Goal: Information Seeking & Learning: Check status

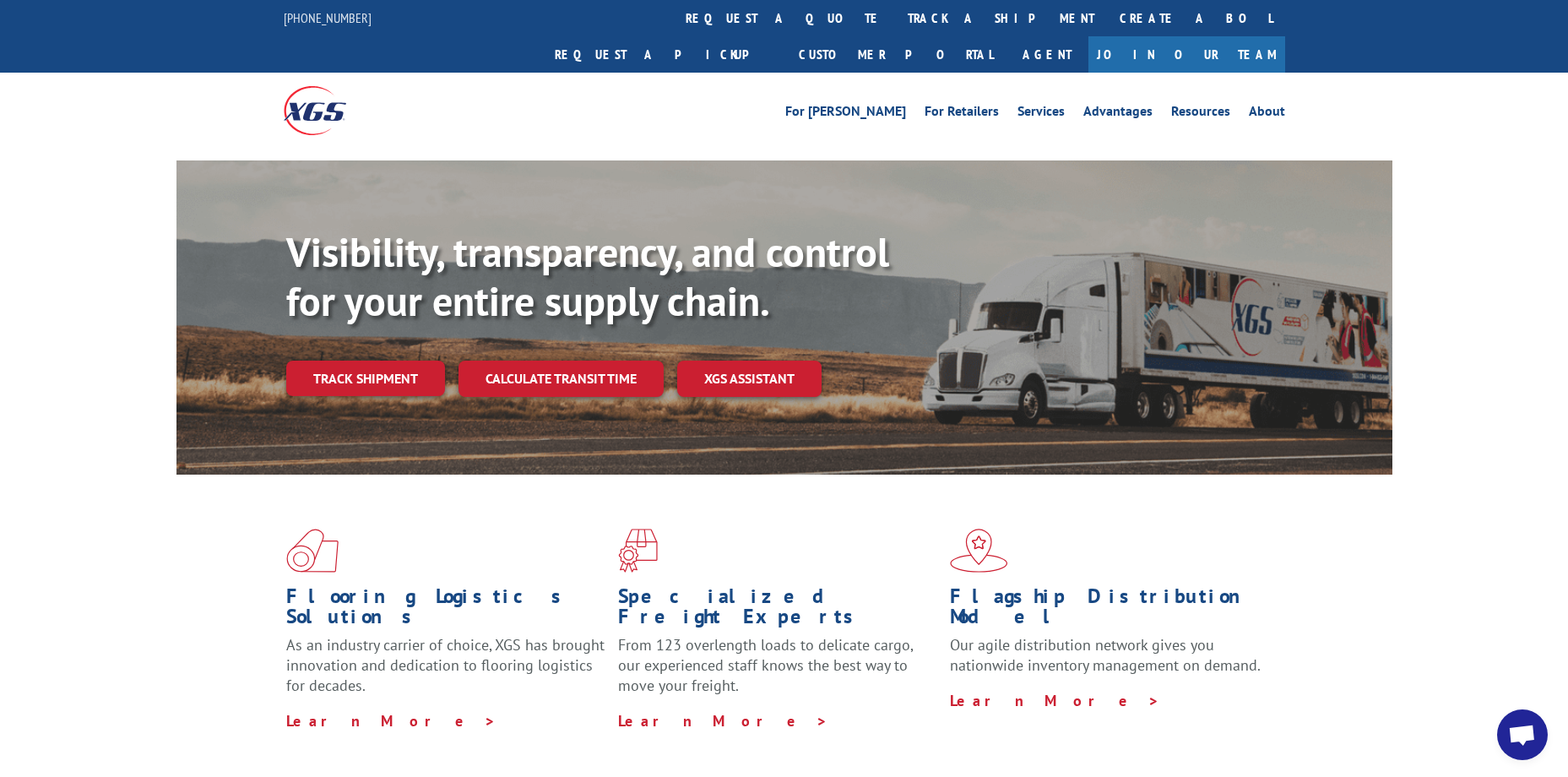
scroll to position [85, 0]
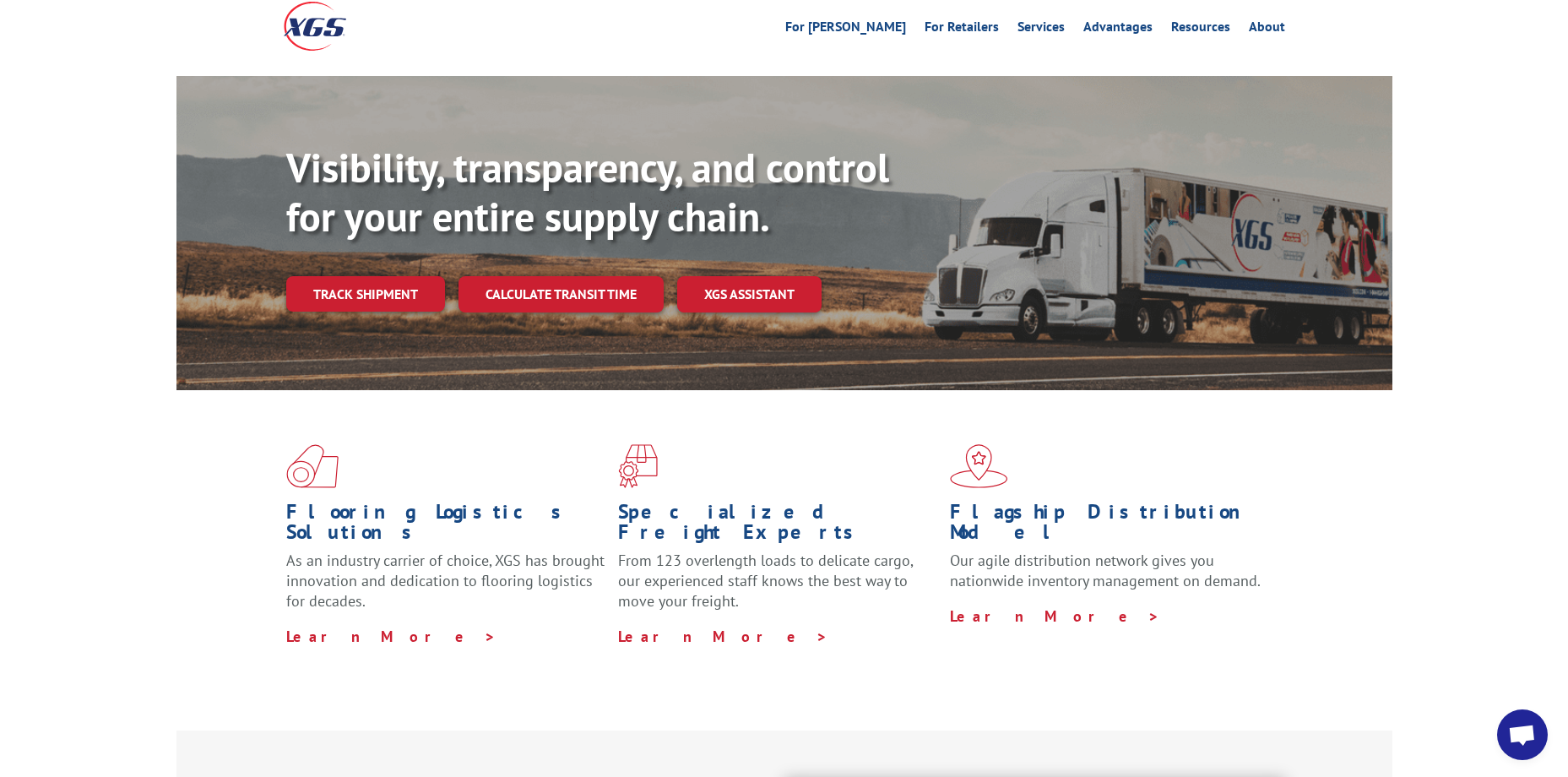
click at [1477, 410] on div "Flooring Logistics Solutions As an industry carrier of choice, XGS has brought …" at bounding box center [784, 559] width 1568 height 339
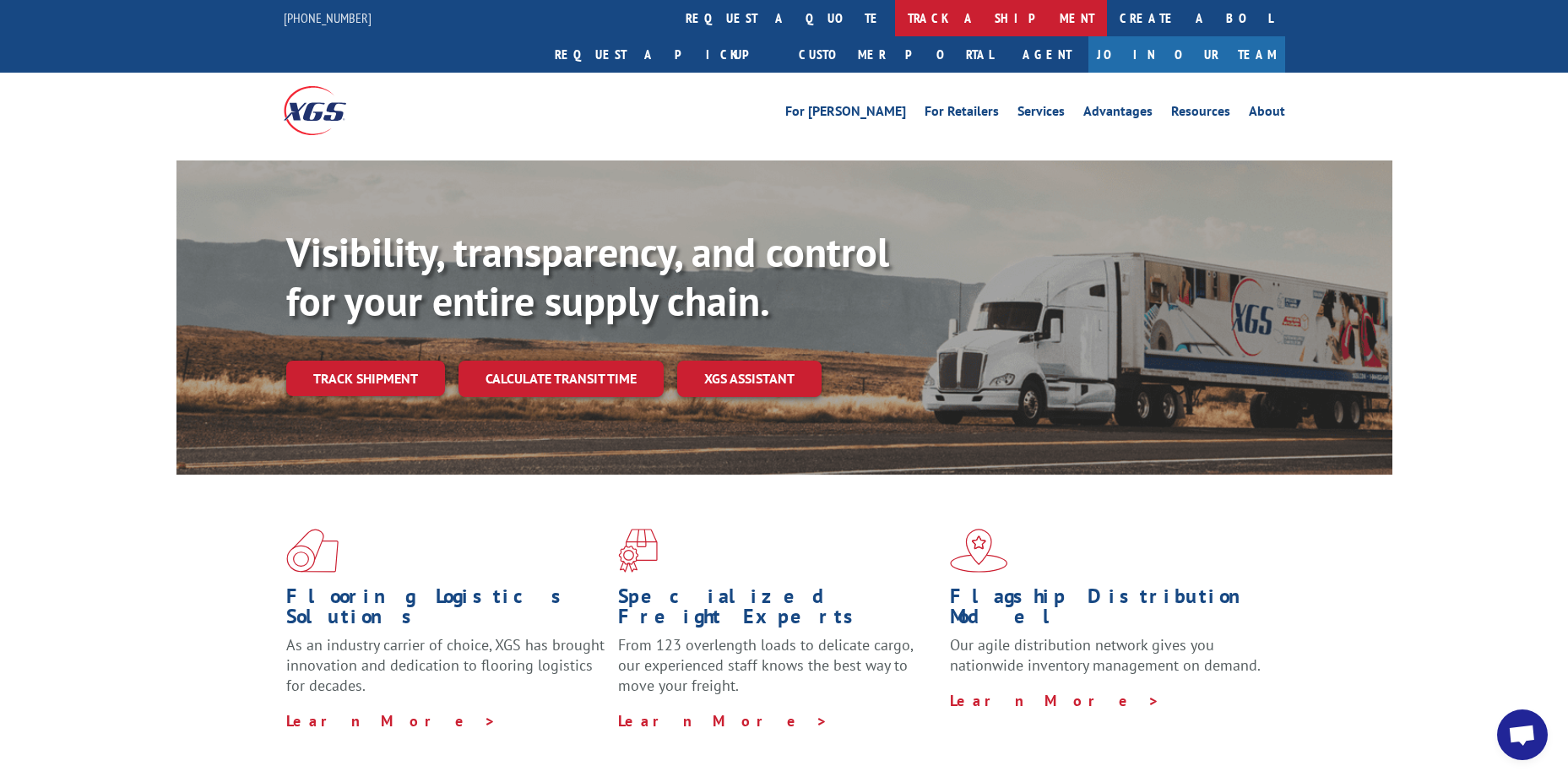
click at [895, 20] on link "track a shipment" at bounding box center [1001, 18] width 212 height 37
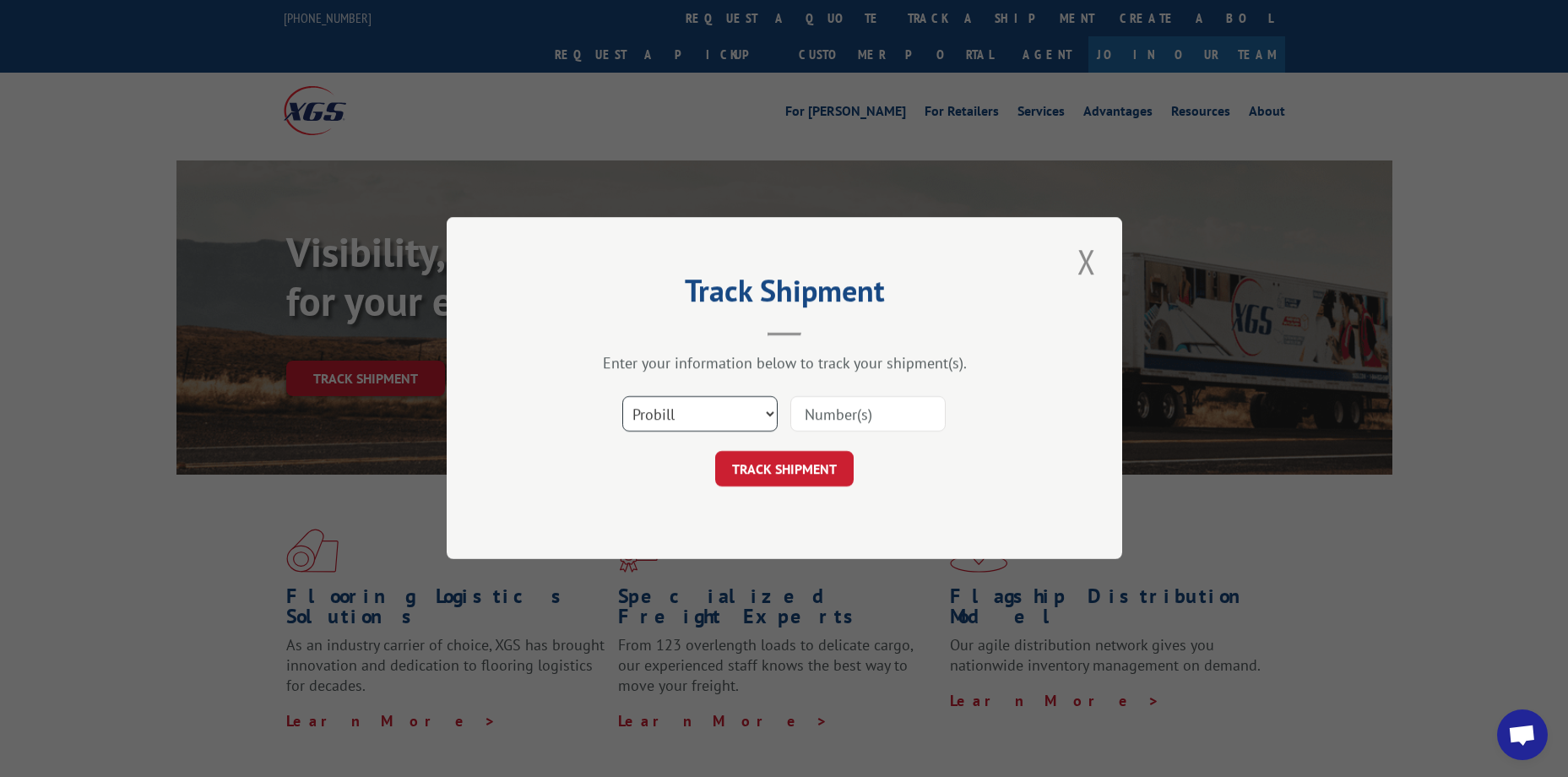
click at [733, 414] on select "Select category... Probill BOL PO" at bounding box center [699, 414] width 155 height 36
select select "bol"
click at [622, 397] on select "Select category... Probill BOL PO" at bounding box center [699, 414] width 155 height 36
drag, startPoint x: 875, startPoint y: 415, endPoint x: 886, endPoint y: 417, distance: 11.2
click at [875, 415] on input at bounding box center [868, 414] width 155 height 36
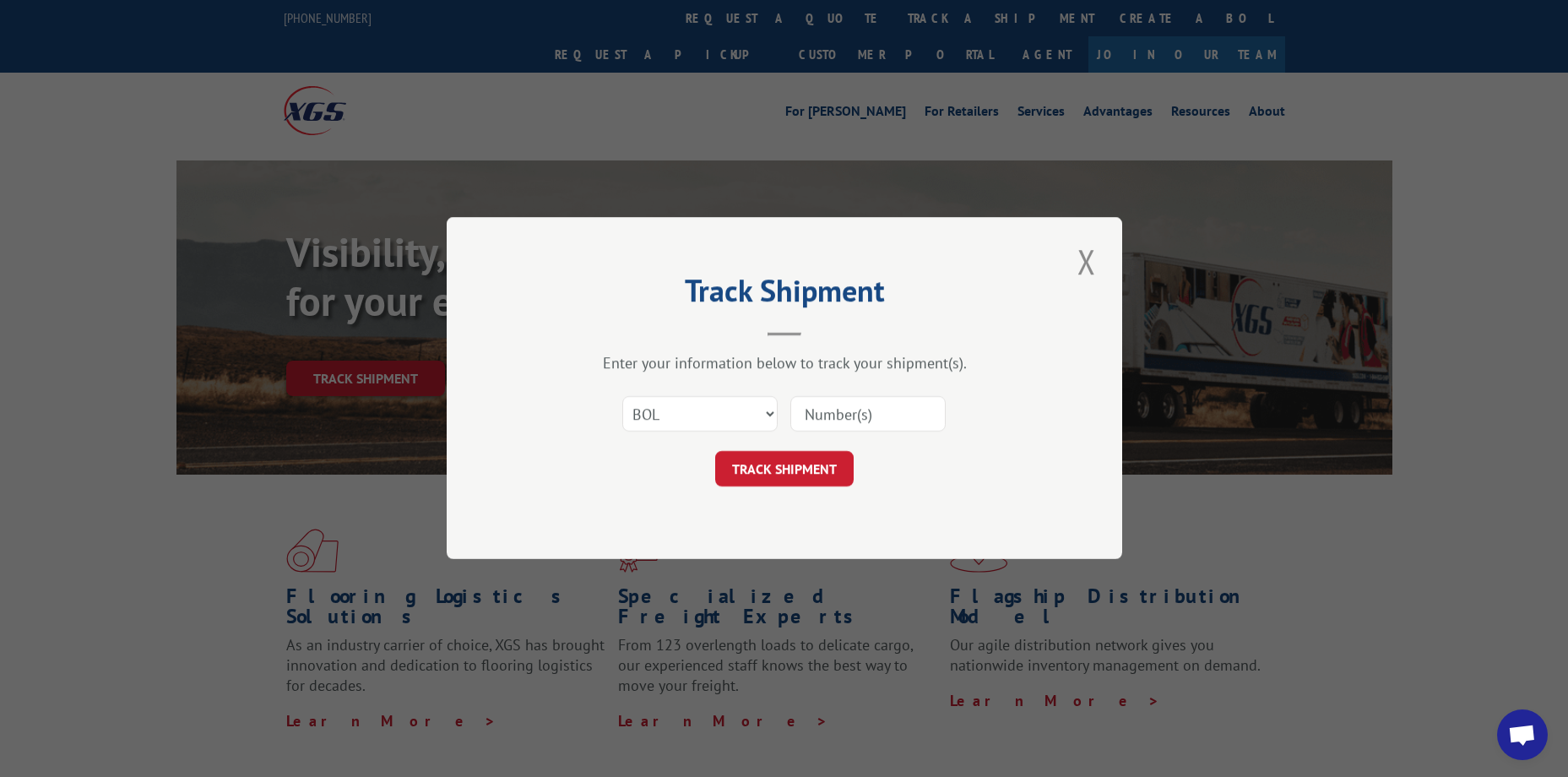
paste input "524489314"
type input "524489314"
click at [760, 466] on button "TRACK SHIPMENT" at bounding box center [785, 469] width 139 height 36
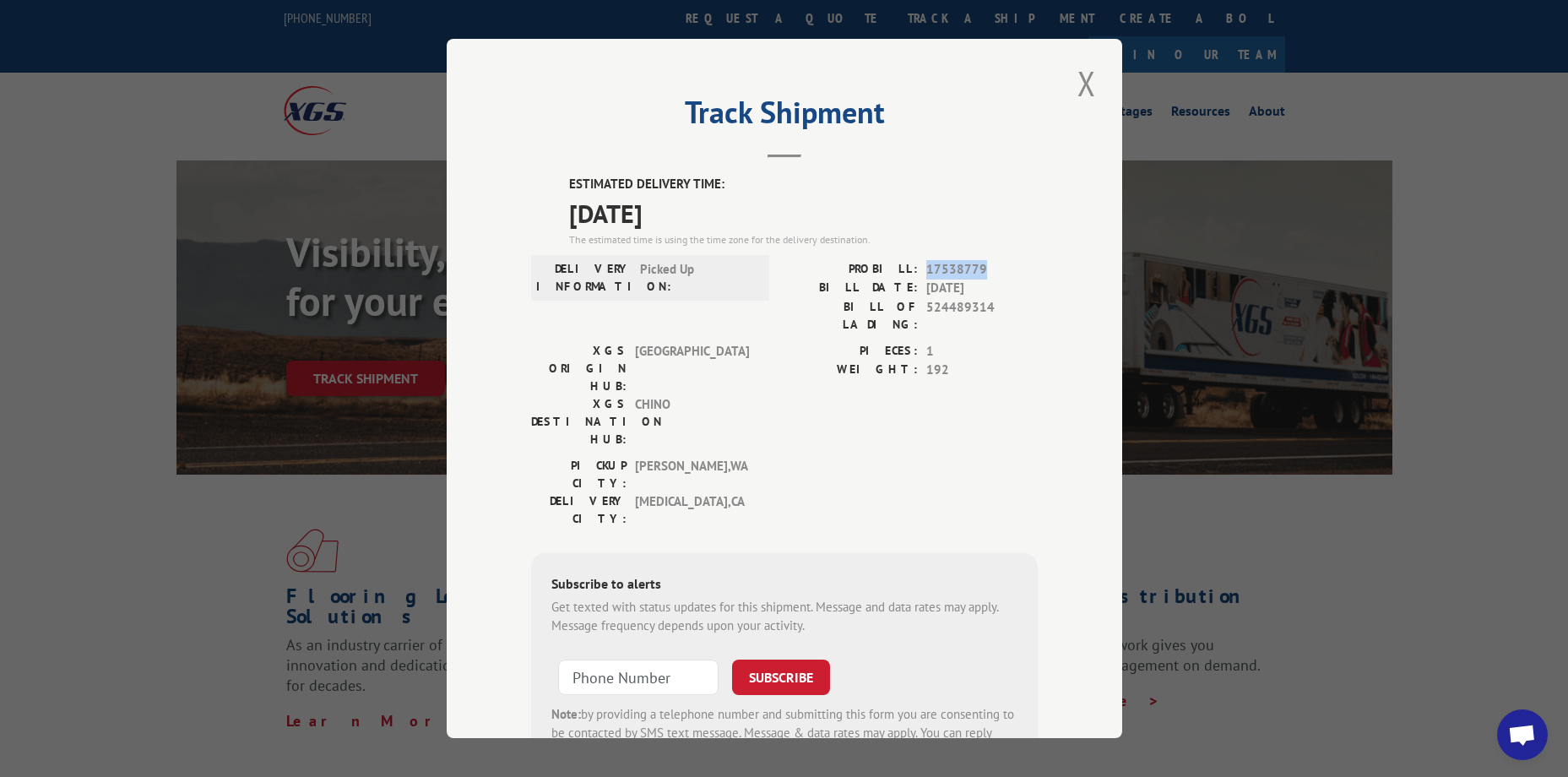
drag, startPoint x: 981, startPoint y: 269, endPoint x: 919, endPoint y: 262, distance: 62.4
click at [919, 262] on div "PROBILL: 17538779" at bounding box center [911, 270] width 253 height 19
copy span "17538779"
click at [1073, 93] on button "Close modal" at bounding box center [1087, 83] width 29 height 46
